Goal: Task Accomplishment & Management: Use online tool/utility

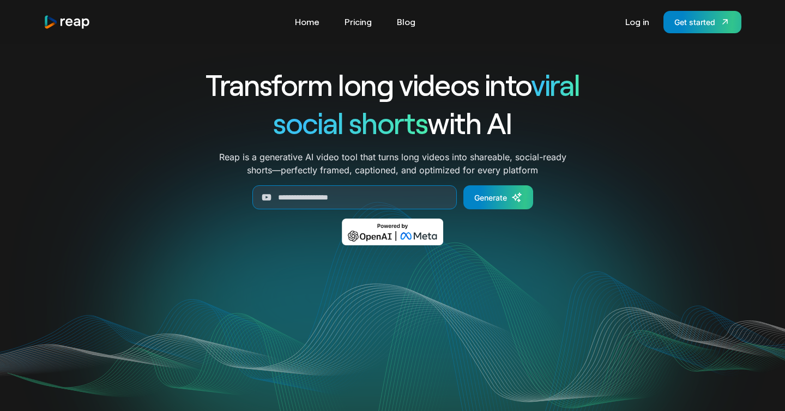
click at [636, 26] on link "Log in" at bounding box center [637, 21] width 35 height 17
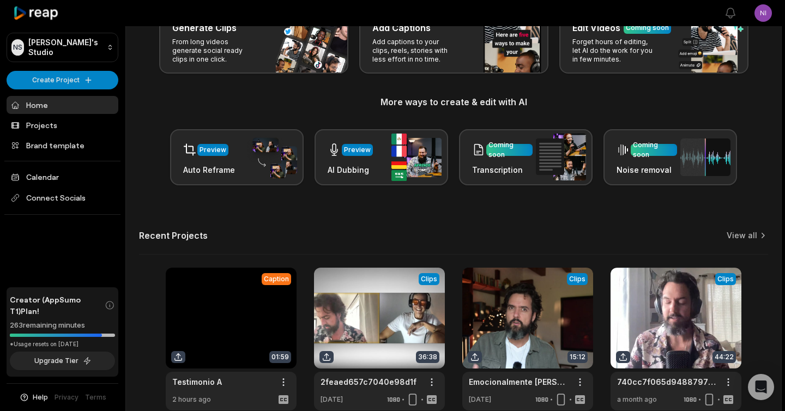
scroll to position [133, 0]
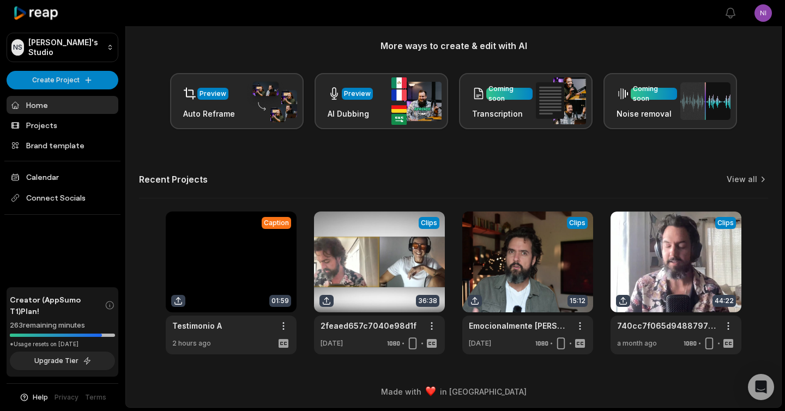
click at [236, 263] on link at bounding box center [231, 283] width 131 height 143
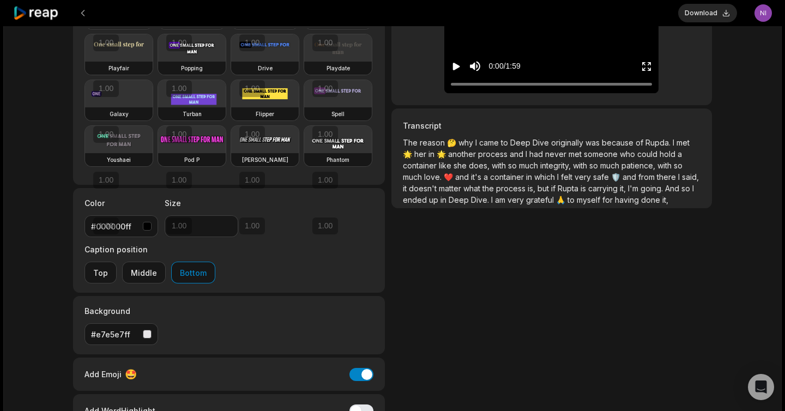
scroll to position [165, 0]
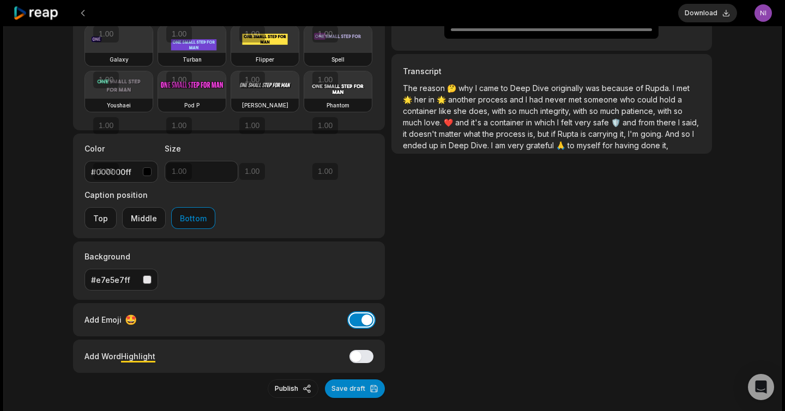
click at [362, 313] on button "Add Emoji" at bounding box center [361, 319] width 24 height 13
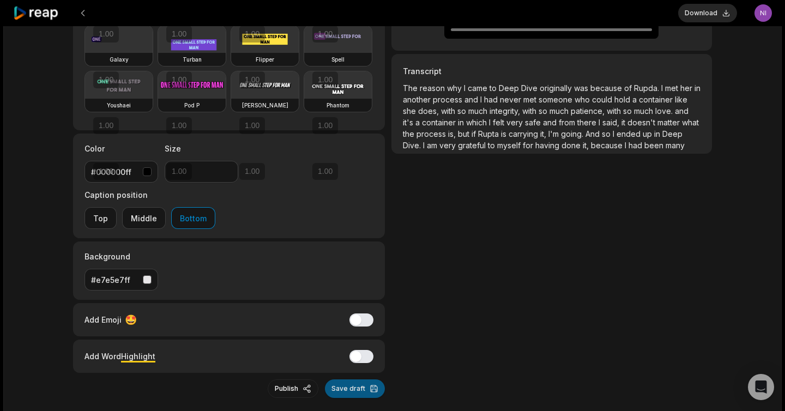
click at [358, 379] on button "Save draft" at bounding box center [355, 388] width 60 height 19
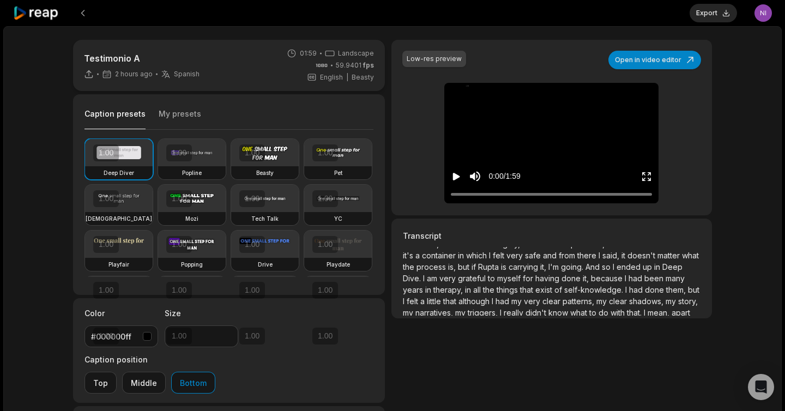
scroll to position [169, 0]
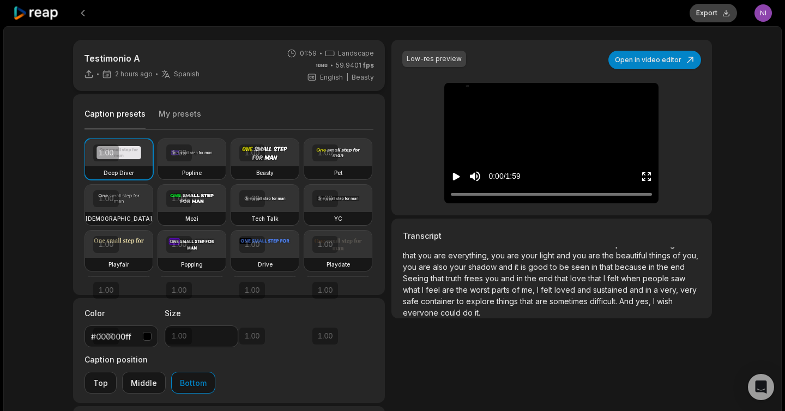
click at [710, 11] on button "Export" at bounding box center [713, 13] width 47 height 19
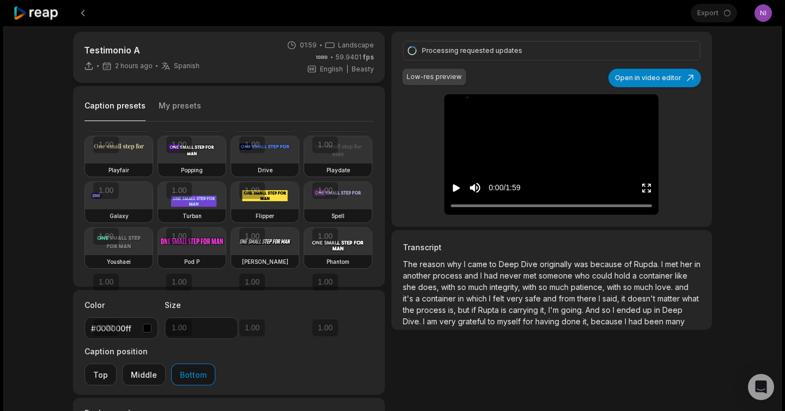
scroll to position [0, 0]
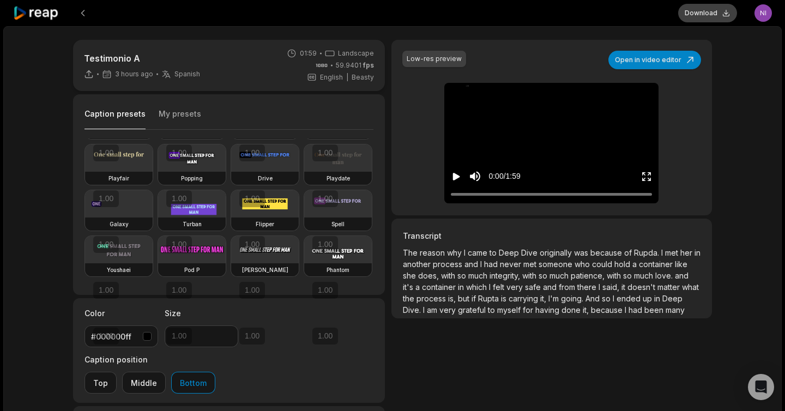
click at [705, 12] on button "Download" at bounding box center [707, 13] width 59 height 19
